Goal: Find specific page/section: Find specific page/section

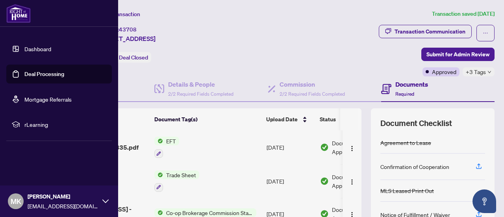
click at [32, 45] on link "Dashboard" at bounding box center [37, 48] width 27 height 7
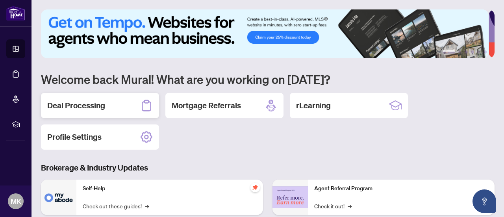
click at [74, 106] on h2 "Deal Processing" at bounding box center [76, 105] width 58 height 11
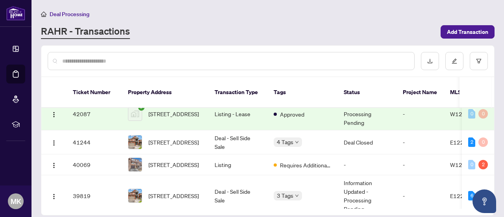
scroll to position [92, 0]
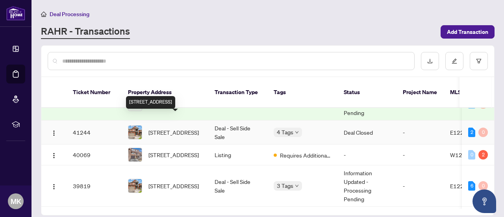
click at [178, 129] on span "1804 Silverstone Cres, Oshawa, Ontario L1K 0V6, Canada" at bounding box center [173, 132] width 50 height 9
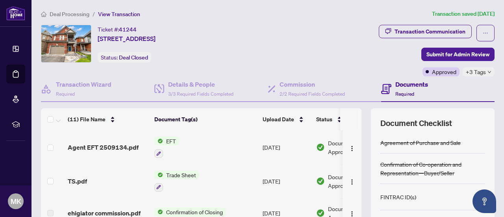
scroll to position [0, 46]
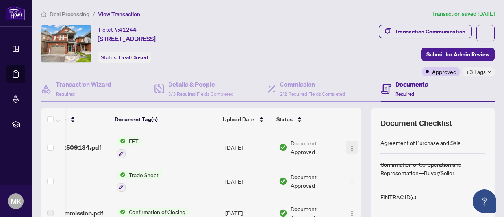
drag, startPoint x: 352, startPoint y: 141, endPoint x: 338, endPoint y: 149, distance: 16.5
click at [342, 149] on td at bounding box center [351, 147] width 19 height 34
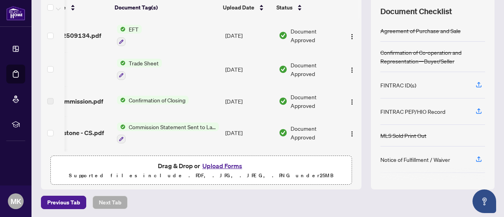
click at [137, 126] on span "Commission Statement Sent to Lawyer" at bounding box center [172, 126] width 93 height 9
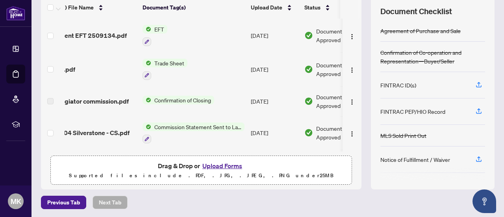
scroll to position [0, 0]
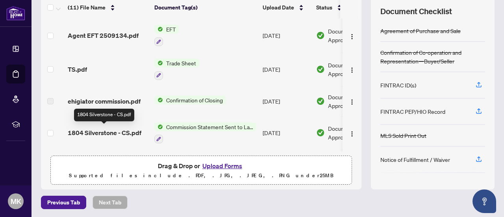
click at [120, 131] on span "1804 Silverstone - CS.pdf" at bounding box center [105, 132] width 74 height 9
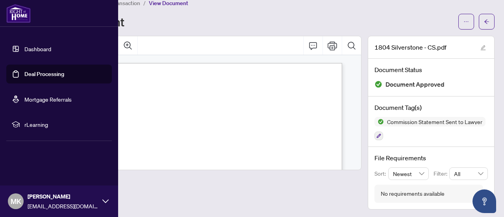
click at [19, 12] on img at bounding box center [18, 13] width 24 height 19
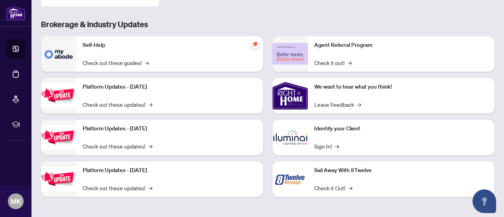
scroll to position [66, 0]
